Goal: Obtain resource: Download file/media

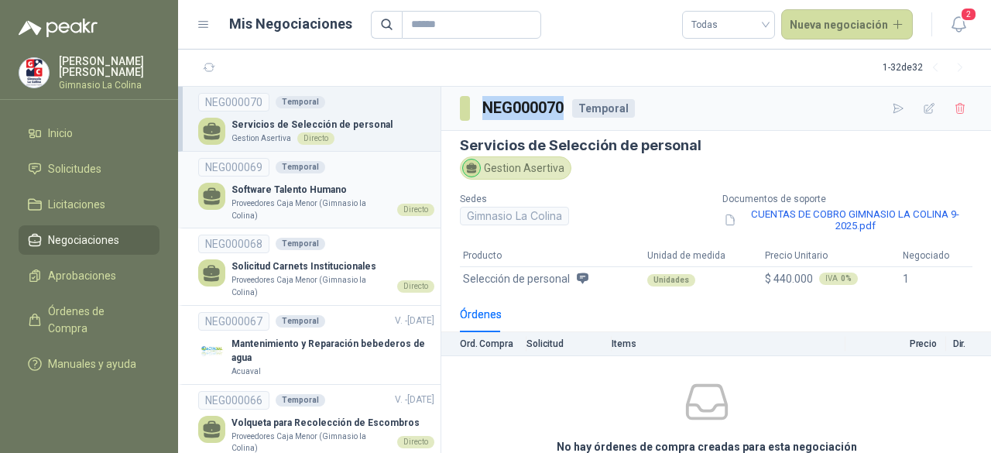
click at [291, 197] on p "Proveedores Caja Menor (Gimnasio la Colina)" at bounding box center [310, 209] width 159 height 24
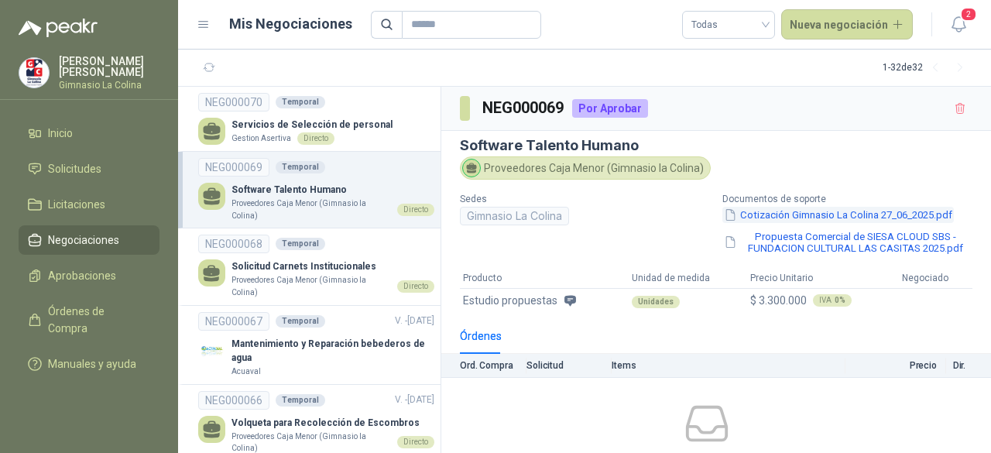
click at [766, 213] on button "Cotización Gimnasio La Colina 27_06_2025.pdf" at bounding box center [837, 215] width 231 height 16
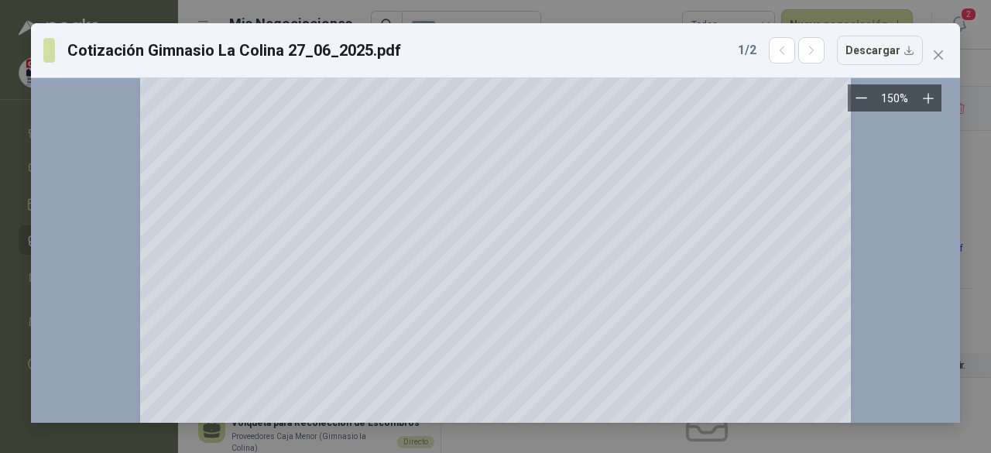
scroll to position [1986, 0]
click at [946, 53] on span "Close" at bounding box center [938, 55] width 25 height 12
